Goal: Task Accomplishment & Management: Manage account settings

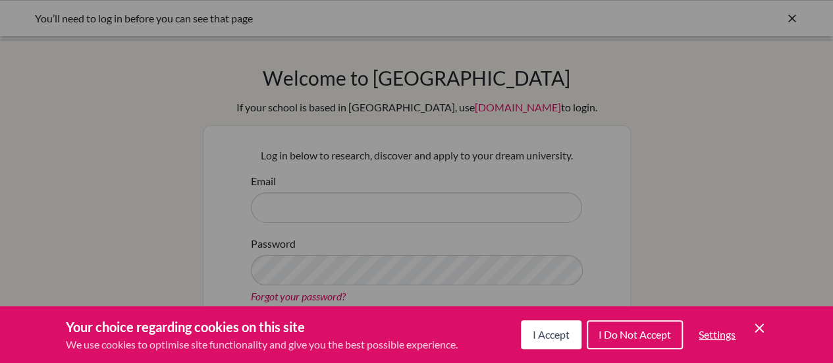
click at [550, 329] on span "I Accept" at bounding box center [551, 334] width 37 height 13
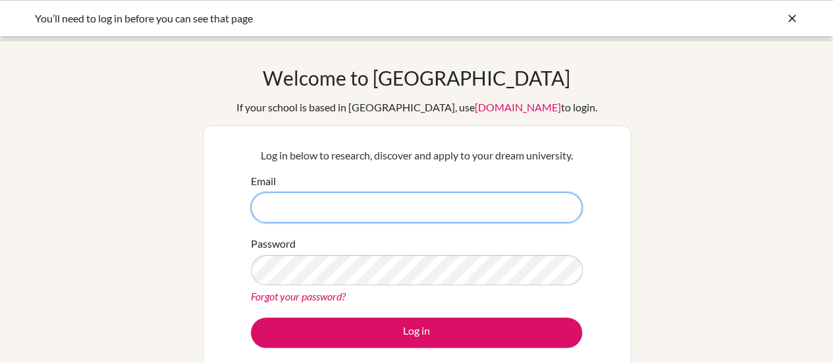
click at [384, 210] on input "Email" at bounding box center [416, 207] width 331 height 30
type input "[EMAIL_ADDRESS][DOMAIN_NAME]"
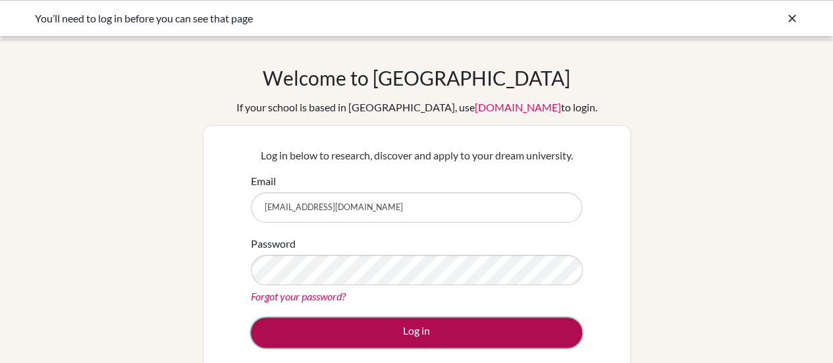
click at [446, 335] on button "Log in" at bounding box center [416, 332] width 331 height 30
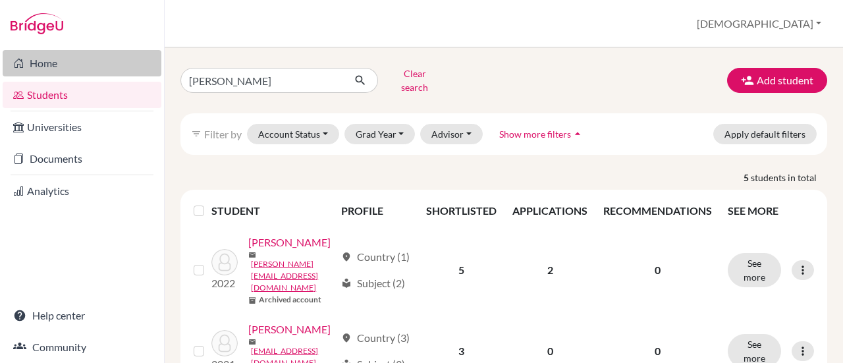
click at [35, 68] on link "Home" at bounding box center [82, 63] width 159 height 26
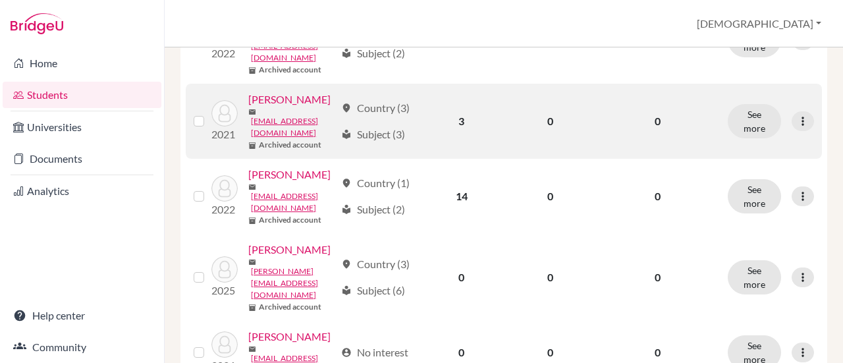
scroll to position [366, 0]
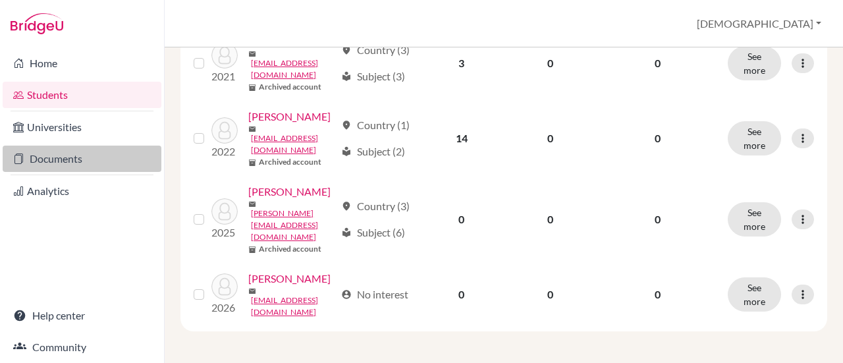
click at [58, 155] on link "Documents" at bounding box center [82, 159] width 159 height 26
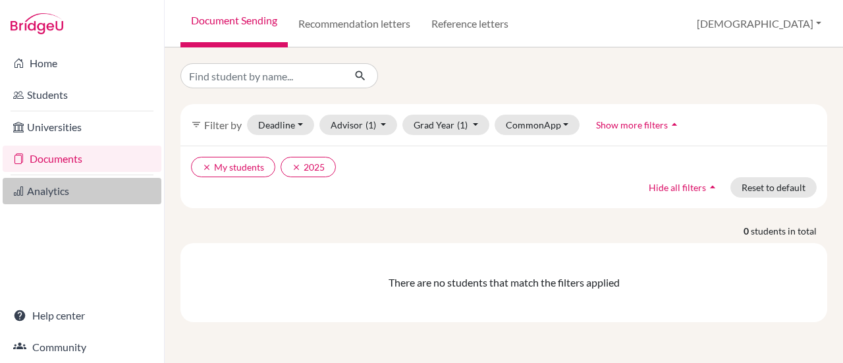
click at [60, 191] on link "Analytics" at bounding box center [82, 191] width 159 height 26
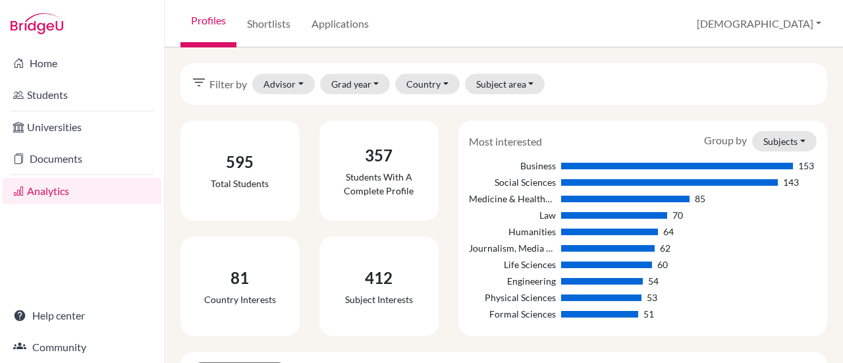
click at [57, 143] on li "Documents" at bounding box center [82, 159] width 164 height 32
click at [55, 113] on li "Universities" at bounding box center [82, 127] width 164 height 32
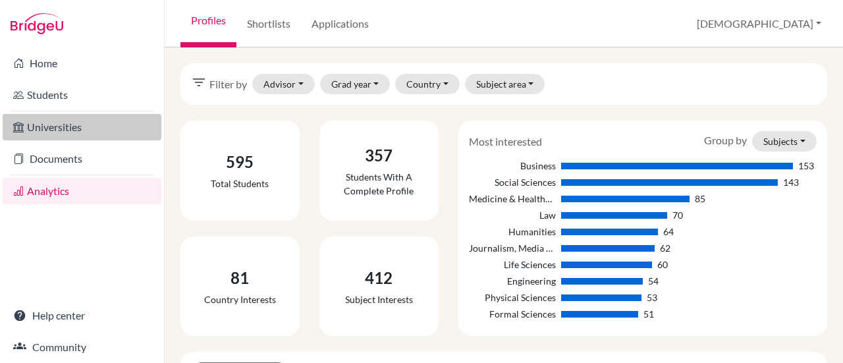
click at [59, 126] on link "Universities" at bounding box center [82, 127] width 159 height 26
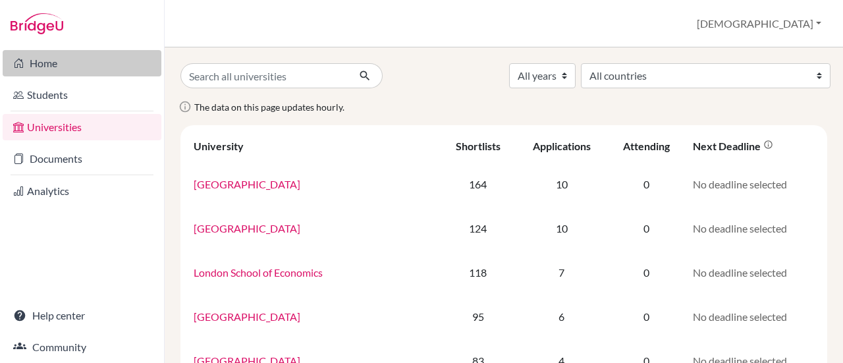
click at [65, 55] on link "Home" at bounding box center [82, 63] width 159 height 26
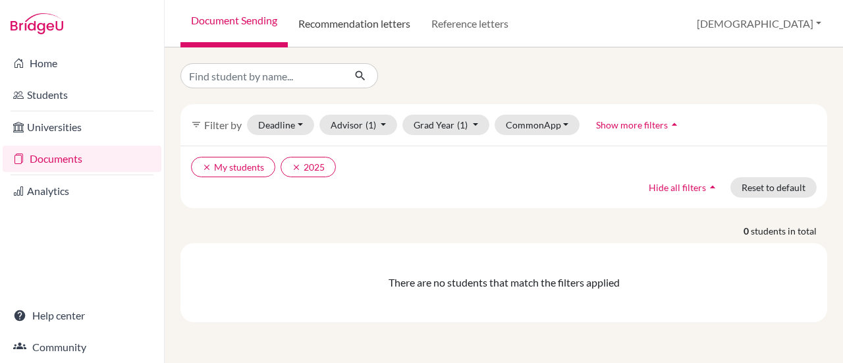
click at [344, 18] on link "Recommendation letters" at bounding box center [354, 23] width 133 height 47
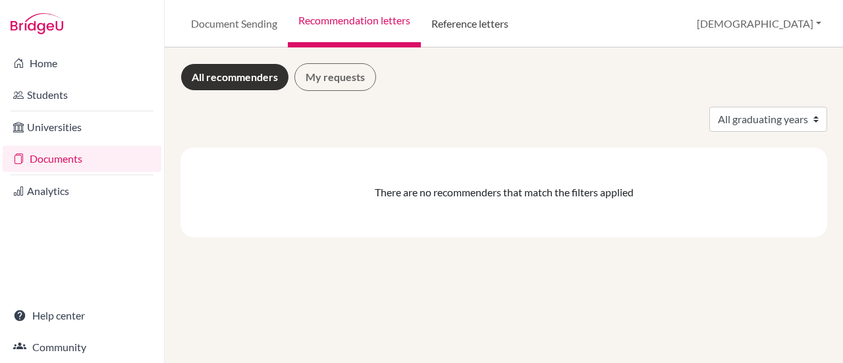
click at [461, 34] on link "Reference letters" at bounding box center [470, 23] width 98 height 47
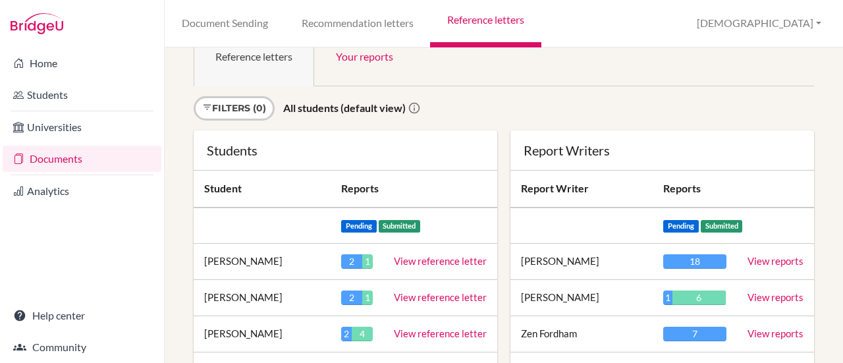
scroll to position [66, 0]
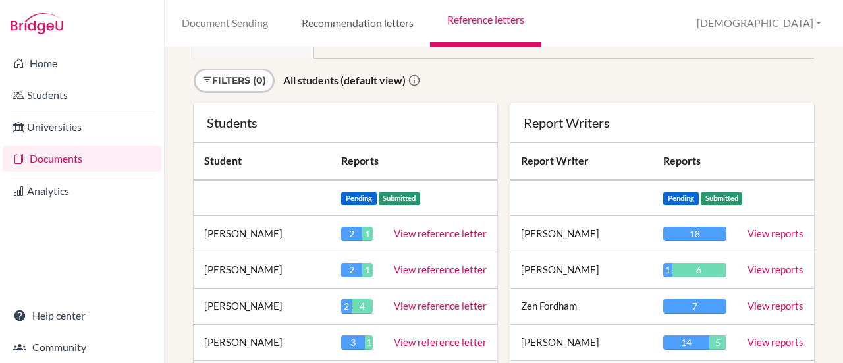
click at [396, 30] on link "Recommendation letters" at bounding box center [357, 23] width 146 height 47
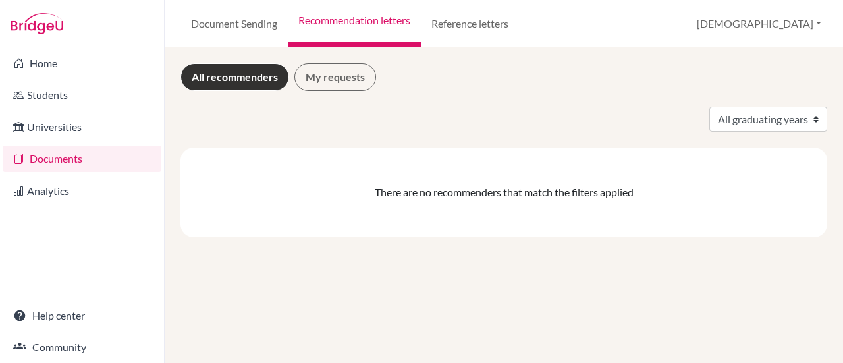
click at [330, 95] on div "All recommenders My requests All graduating years There are no recommenders tha…" at bounding box center [503, 150] width 647 height 174
click at [330, 78] on link "My requests" at bounding box center [335, 77] width 82 height 28
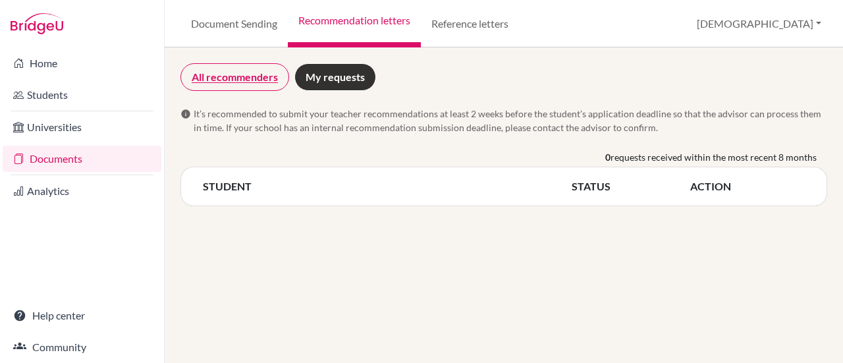
click at [272, 77] on link "All recommenders" at bounding box center [234, 77] width 109 height 28
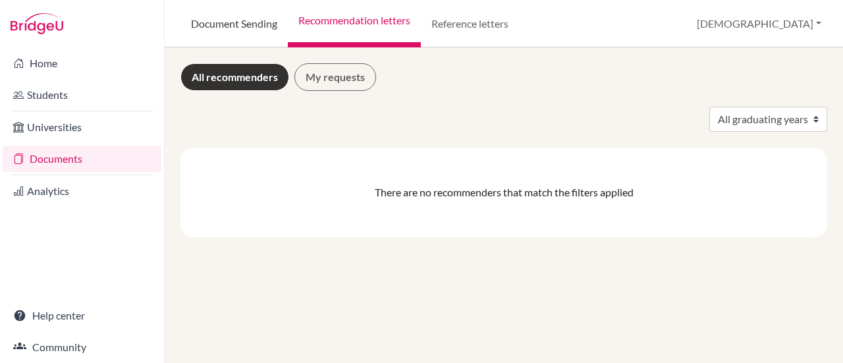
click at [252, 30] on link "Document Sending" at bounding box center [233, 23] width 107 height 47
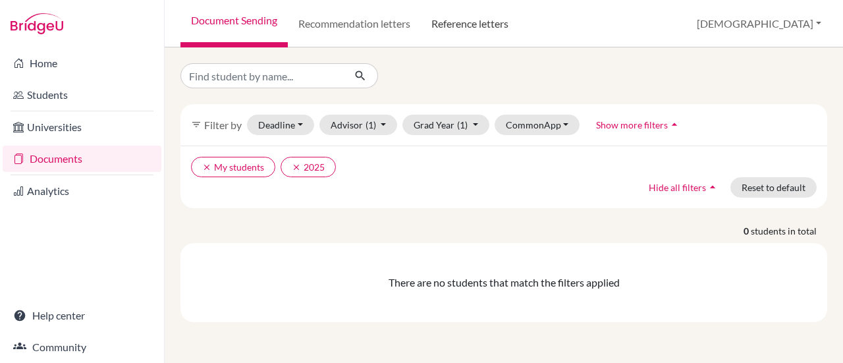
click at [467, 30] on link "Reference letters" at bounding box center [470, 23] width 98 height 47
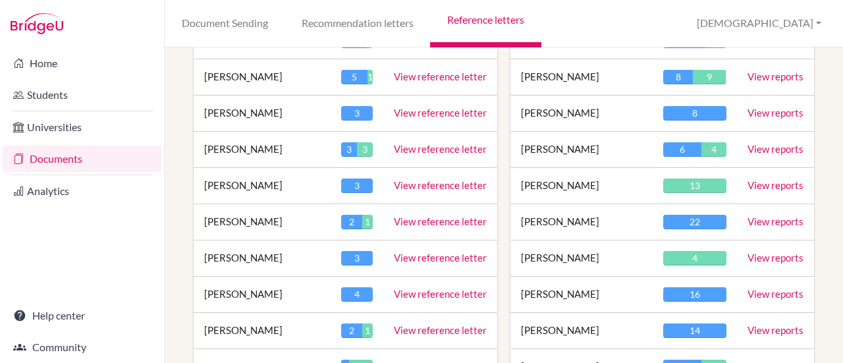
scroll to position [461, 0]
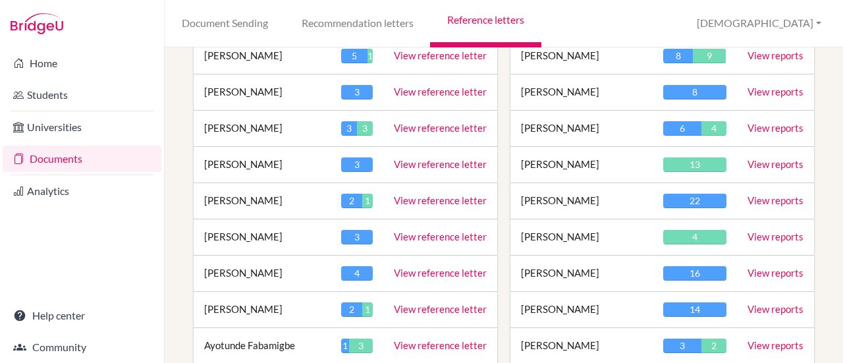
click at [755, 235] on link "View reports" at bounding box center [775, 236] width 56 height 12
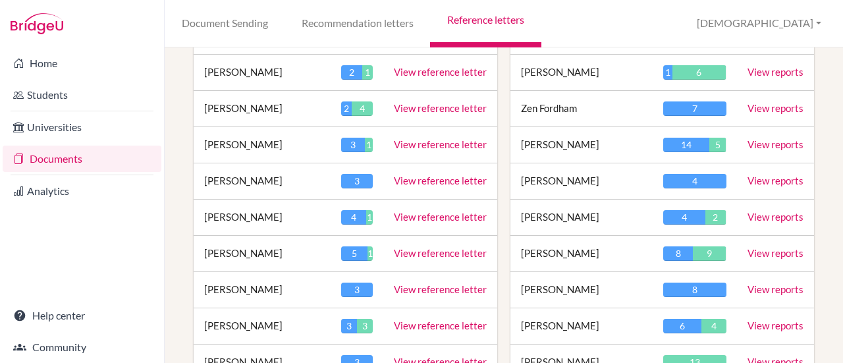
click at [759, 142] on link "View reports" at bounding box center [775, 144] width 56 height 12
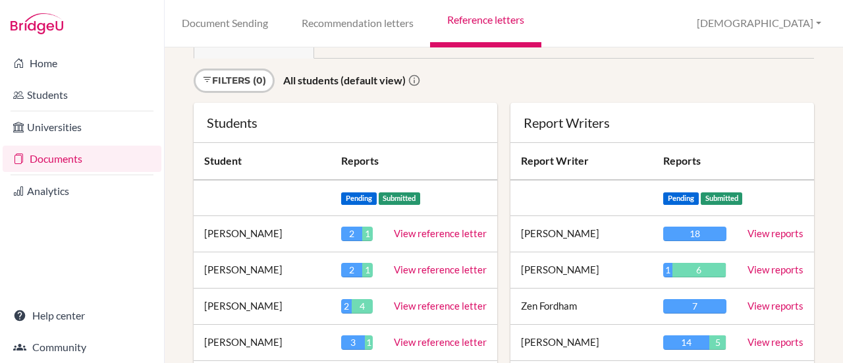
scroll to position [132, 0]
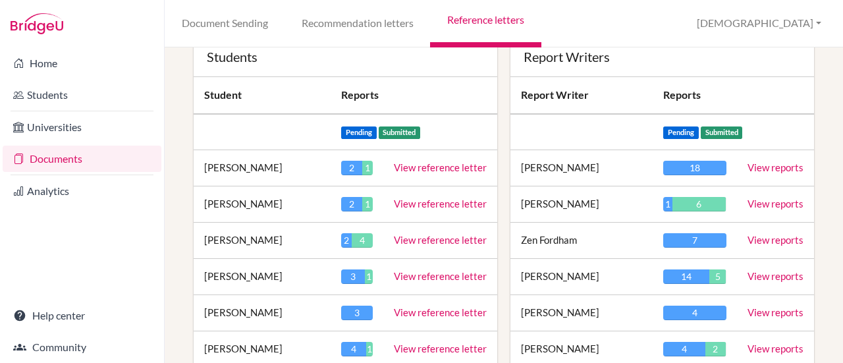
click at [770, 240] on link "View reports" at bounding box center [775, 240] width 56 height 12
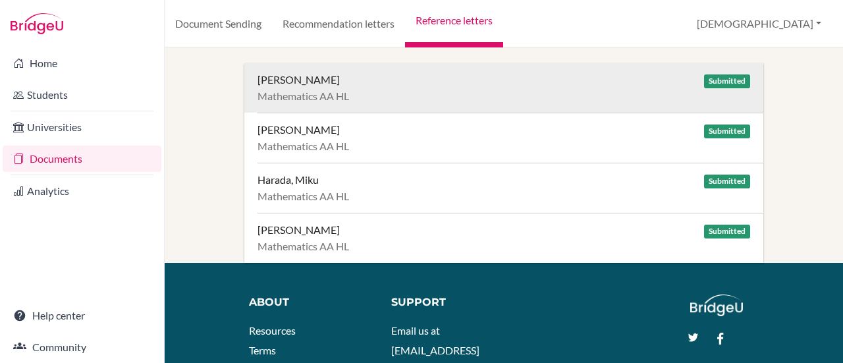
click at [337, 84] on div "[PERSON_NAME]" at bounding box center [298, 79] width 82 height 13
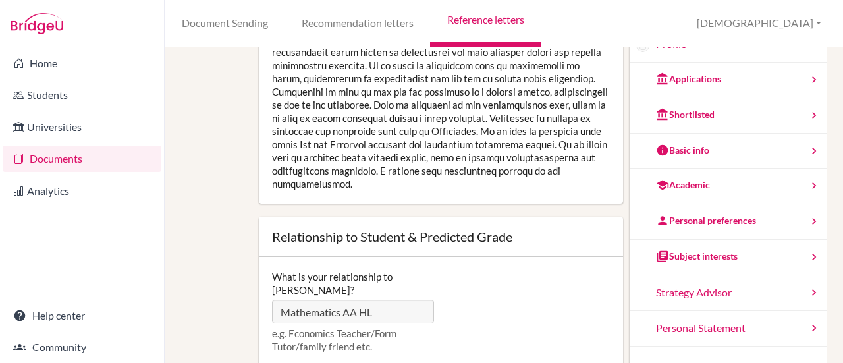
scroll to position [329, 0]
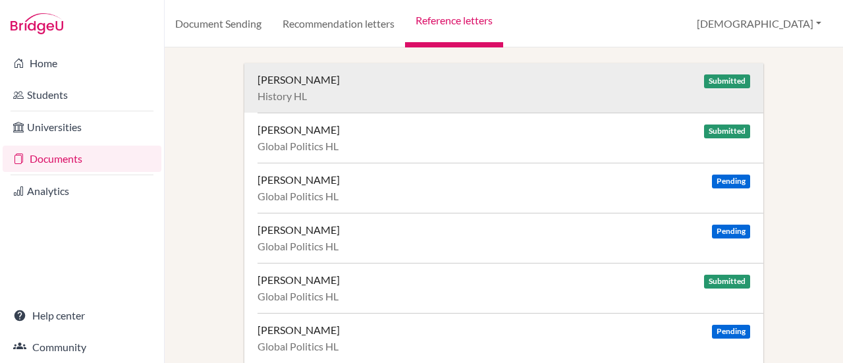
click at [303, 83] on div "Berg, Casey" at bounding box center [298, 79] width 82 height 13
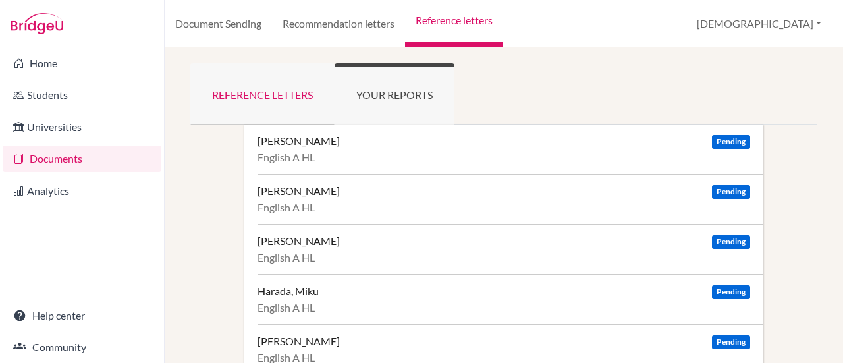
click at [299, 92] on link "Reference letters" at bounding box center [262, 93] width 144 height 61
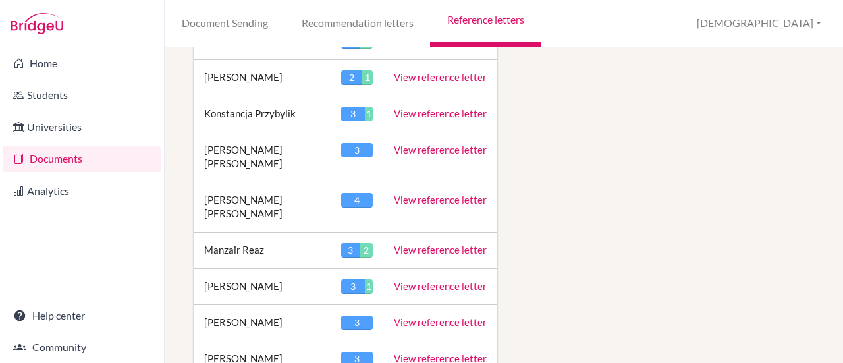
scroll to position [1448, 0]
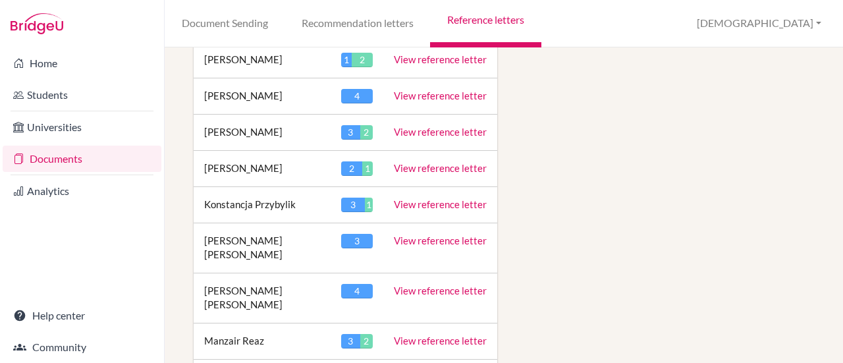
click at [462, 126] on link "View reference letter" at bounding box center [440, 132] width 93 height 12
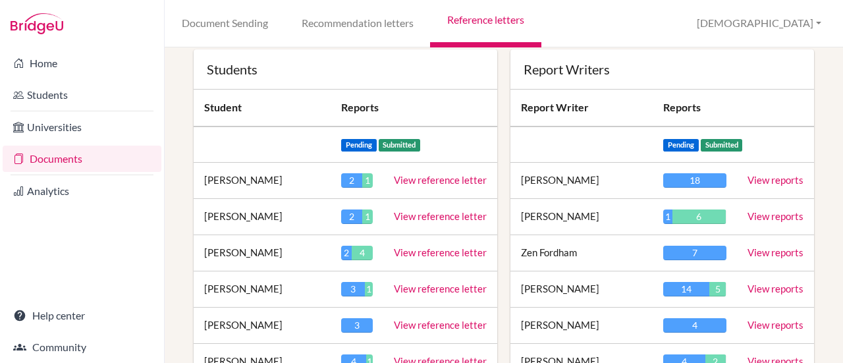
scroll to position [132, 0]
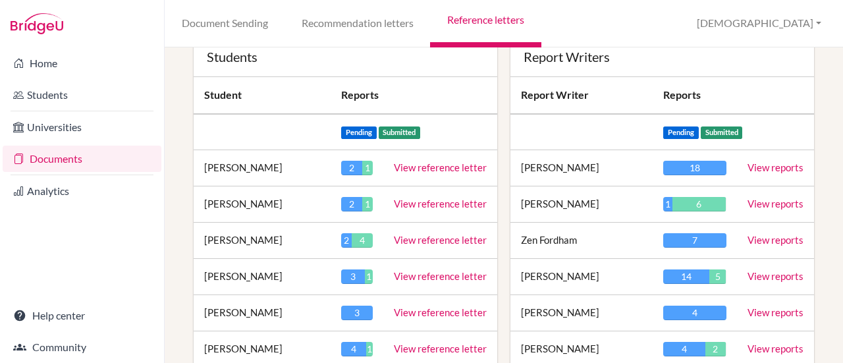
click at [784, 198] on link "View reports" at bounding box center [775, 204] width 56 height 12
click at [747, 240] on link "View reports" at bounding box center [775, 240] width 56 height 12
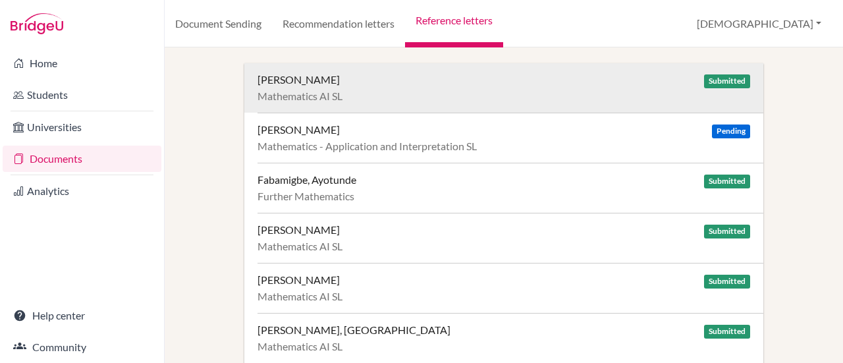
click at [294, 72] on div "[PERSON_NAME] Submitted Mathematics AI SL" at bounding box center [510, 87] width 506 height 49
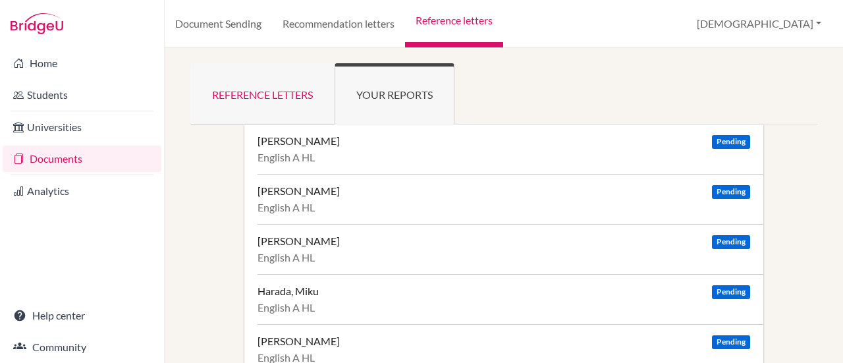
click at [254, 80] on link "Reference letters" at bounding box center [262, 93] width 144 height 61
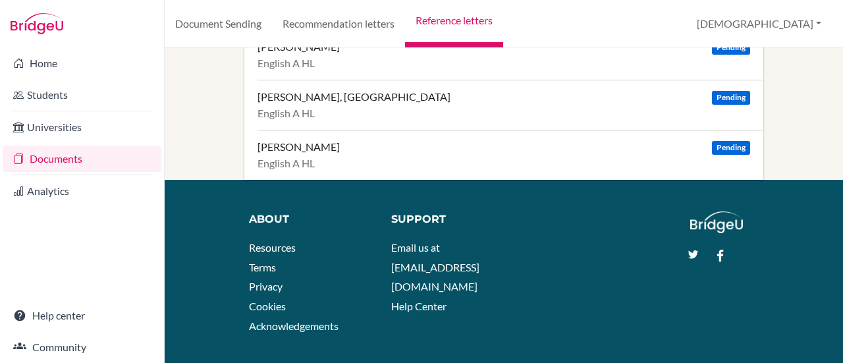
scroll to position [328, 0]
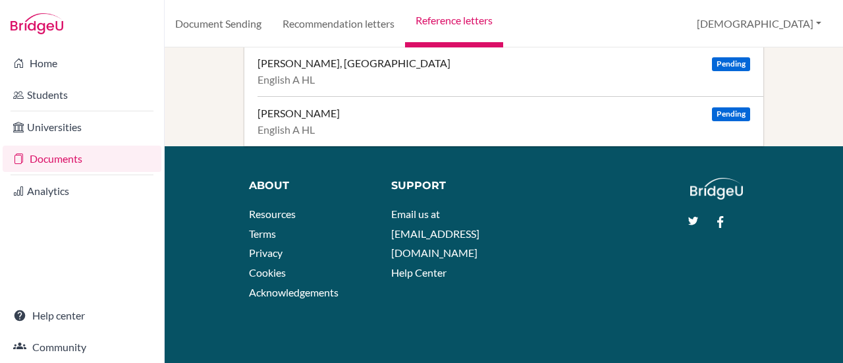
drag, startPoint x: 211, startPoint y: 93, endPoint x: 223, endPoint y: 102, distance: 15.0
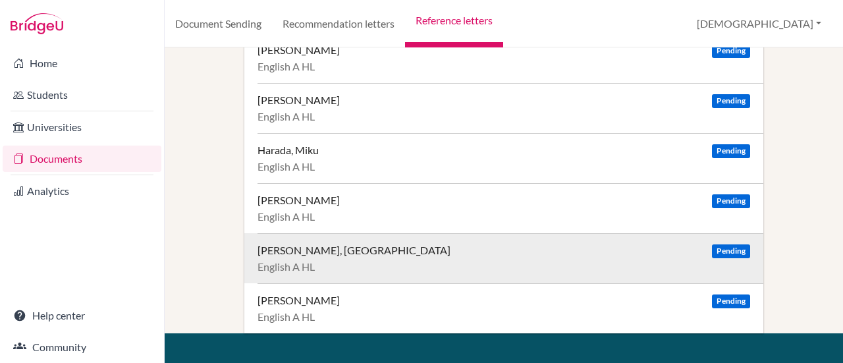
scroll to position [0, 0]
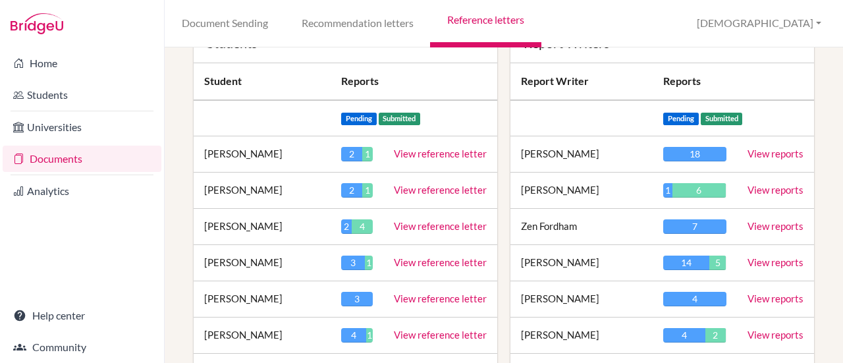
scroll to position [132, 0]
